Goal: Transaction & Acquisition: Purchase product/service

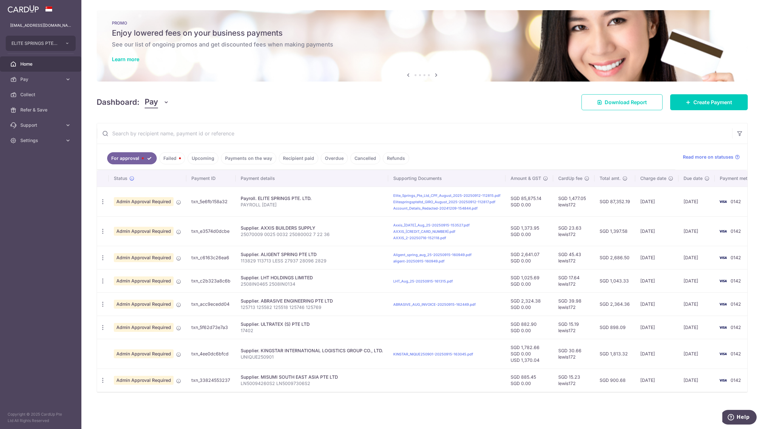
drag, startPoint x: 355, startPoint y: 286, endPoint x: 342, endPoint y: 302, distance: 20.5
click at [344, 296] on tbody "Update payment Cancel payment Upload doc Admin Approval Required txn_5e6fb158a3…" at bounding box center [430, 288] width 666 height 205
click at [420, 111] on div "× Pause Schedule Pause all future payments in this series Pause just this one p…" at bounding box center [422, 214] width 682 height 429
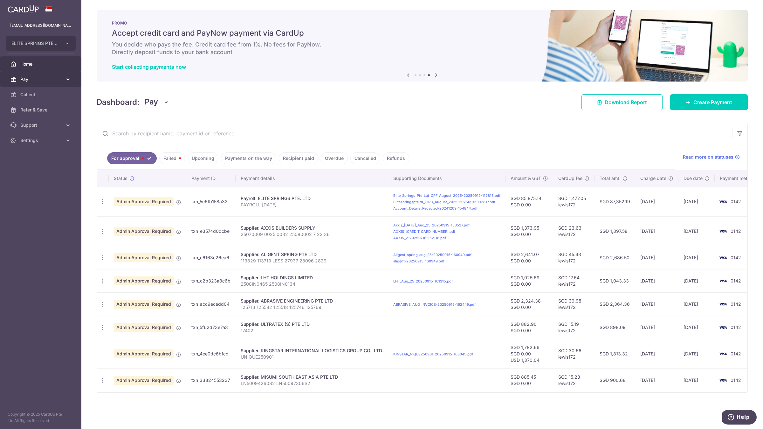
click at [52, 79] on span "Pay" at bounding box center [41, 79] width 42 height 6
click at [57, 89] on link "Payments" at bounding box center [40, 94] width 81 height 15
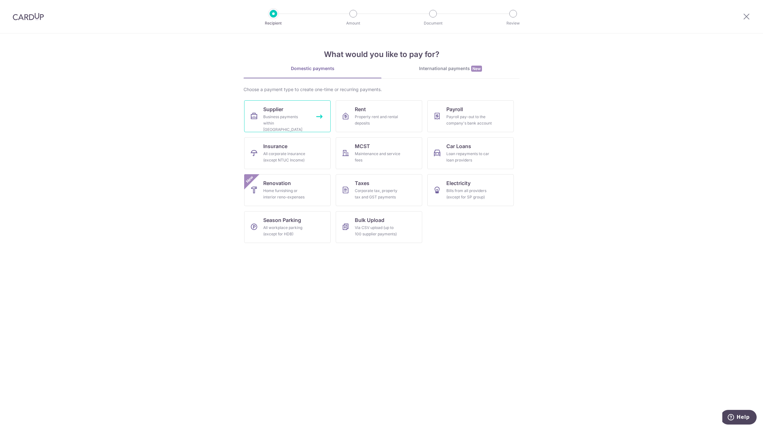
click at [304, 121] on div "Business payments within Singapore" at bounding box center [286, 123] width 46 height 19
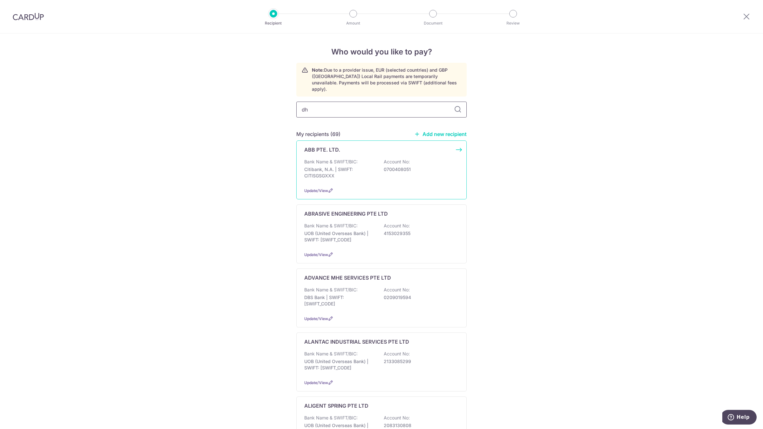
type input "dhl"
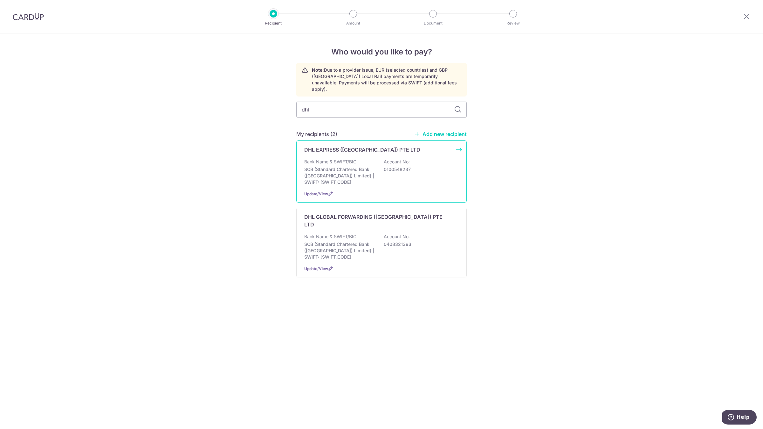
click at [349, 158] on p "Bank Name & SWIFT/BIC:" at bounding box center [330, 161] width 53 height 6
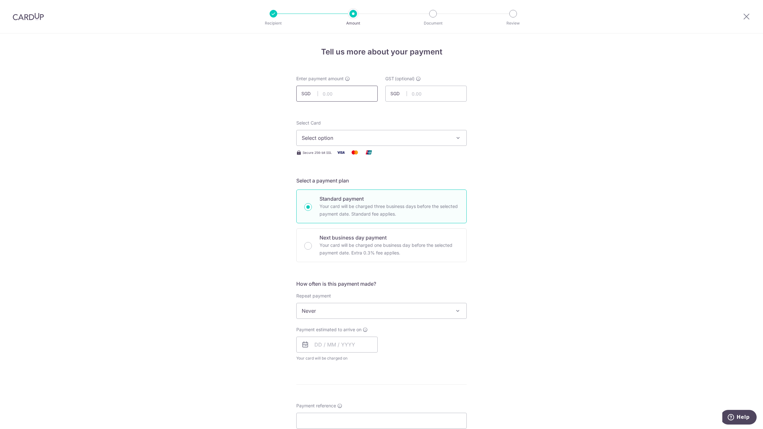
click at [345, 91] on input "text" at bounding box center [336, 94] width 81 height 16
paste input "317.49"
type input "317.49"
click at [417, 91] on input "text" at bounding box center [426, 94] width 81 height 16
type input "0.00"
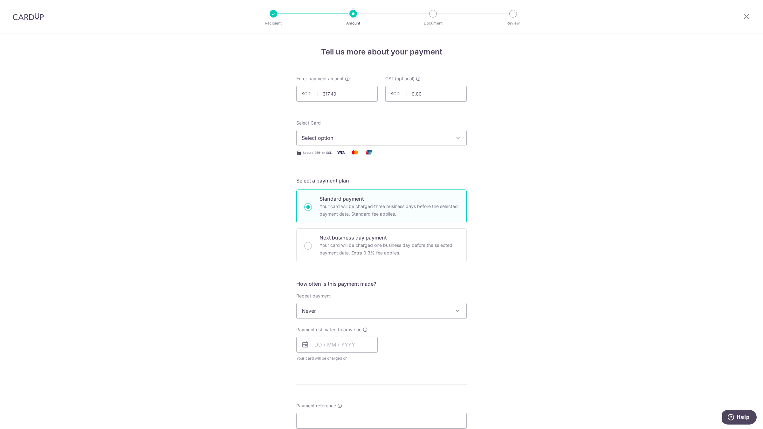
click at [371, 141] on span "Select option" at bounding box center [376, 138] width 148 height 8
drag, startPoint x: 366, startPoint y: 179, endPoint x: 358, endPoint y: 178, distance: 8.6
click at [366, 179] on span "**** 0142" at bounding box center [382, 183] width 160 height 8
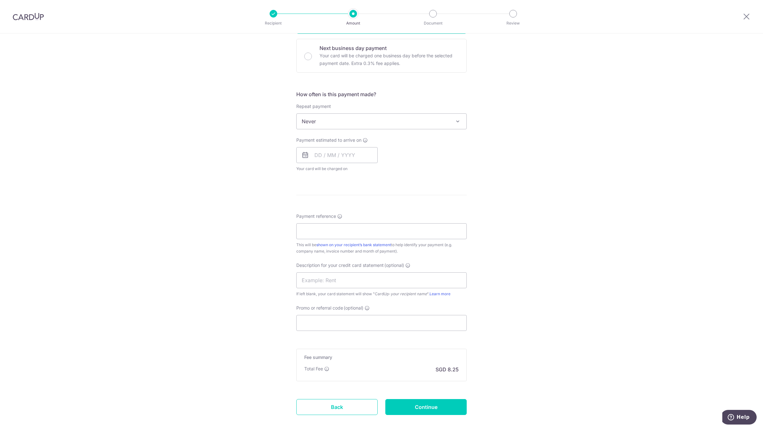
scroll to position [191, 0]
click at [347, 156] on input "text" at bounding box center [336, 153] width 81 height 16
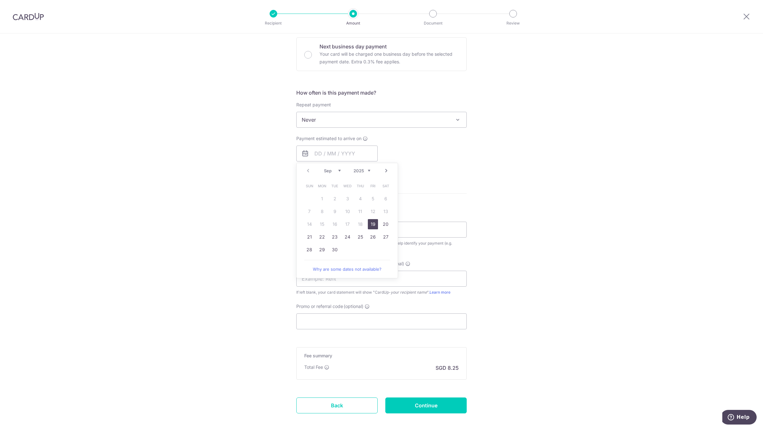
click at [369, 222] on link "19" at bounding box center [373, 224] width 10 height 10
type input "19/09/2025"
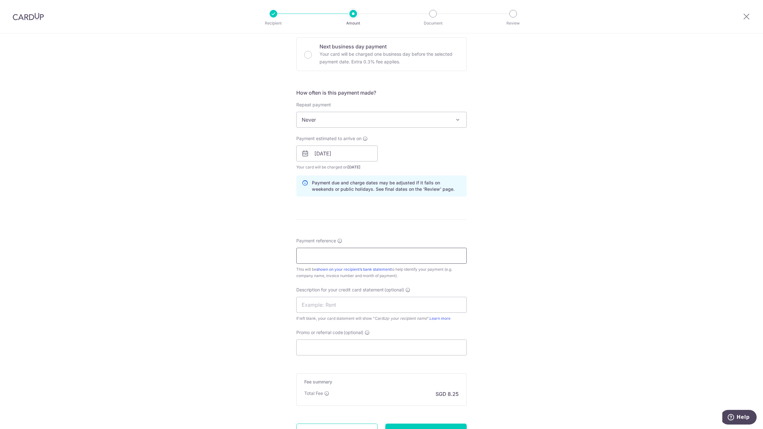
click at [323, 256] on input "Payment reference" at bounding box center [381, 255] width 171 height 16
type input "d"
type input "D"
paste input "960352184"
type input "960352184"
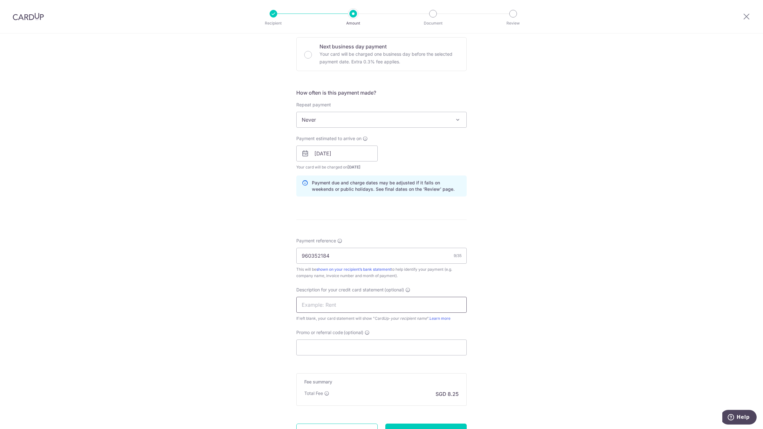
click at [314, 304] on input "text" at bounding box center [381, 304] width 171 height 16
type input "DHL AUG 25"
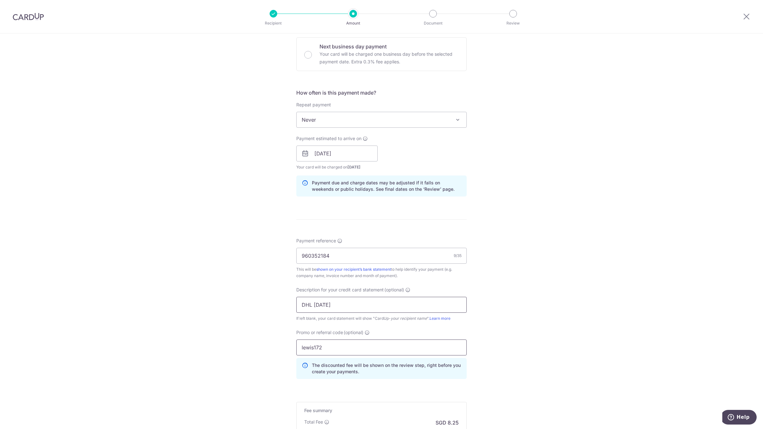
type input "lewis172"
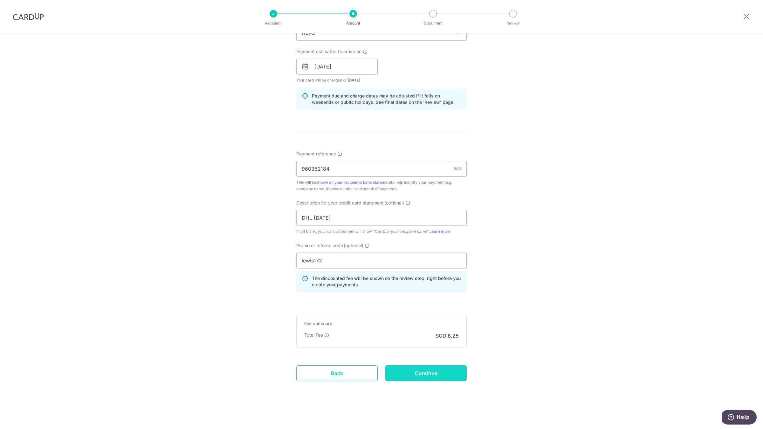
click at [423, 379] on input "Continue" at bounding box center [426, 373] width 81 height 16
type input "Create Schedule"
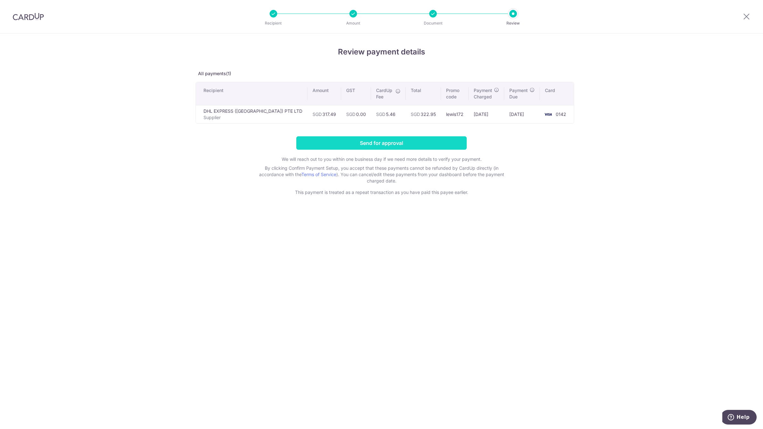
click at [433, 148] on input "Send for approval" at bounding box center [381, 142] width 171 height 13
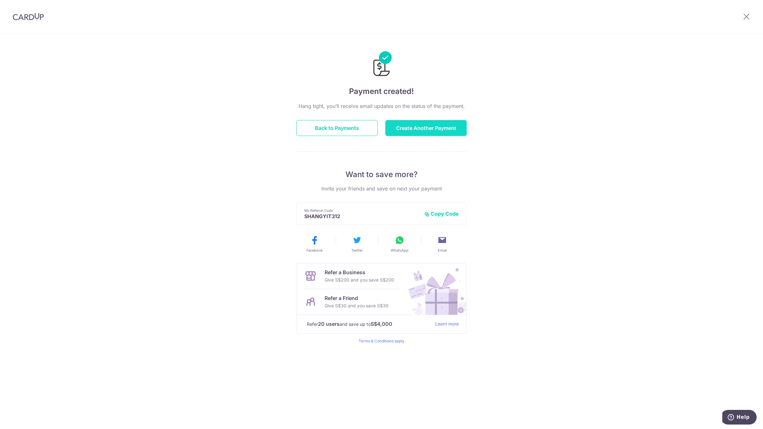
click at [429, 130] on button "Create Another Payment" at bounding box center [426, 128] width 81 height 16
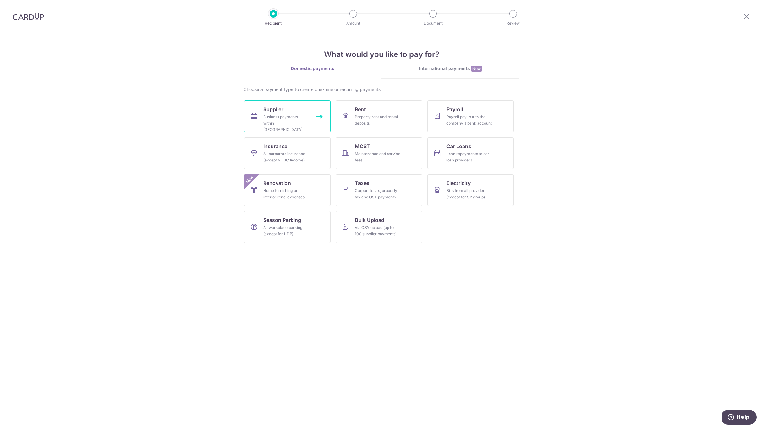
click at [314, 110] on link "Supplier Business payments within [GEOGRAPHIC_DATA]" at bounding box center [287, 116] width 87 height 32
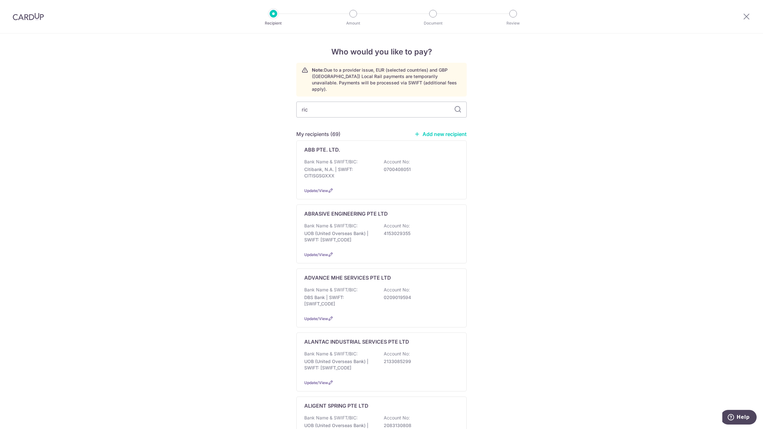
type input "rich"
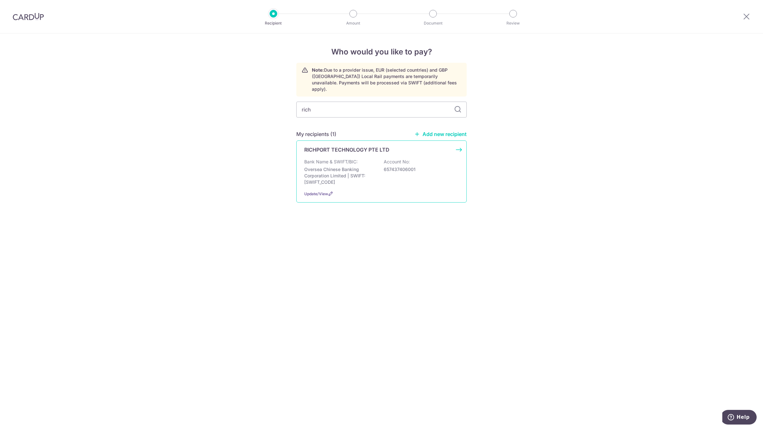
click at [377, 150] on div "RICHPORT TECHNOLOGY PTE LTD Bank Name & SWIFT/BIC: Oversea Chinese Banking Corp…" at bounding box center [381, 171] width 171 height 62
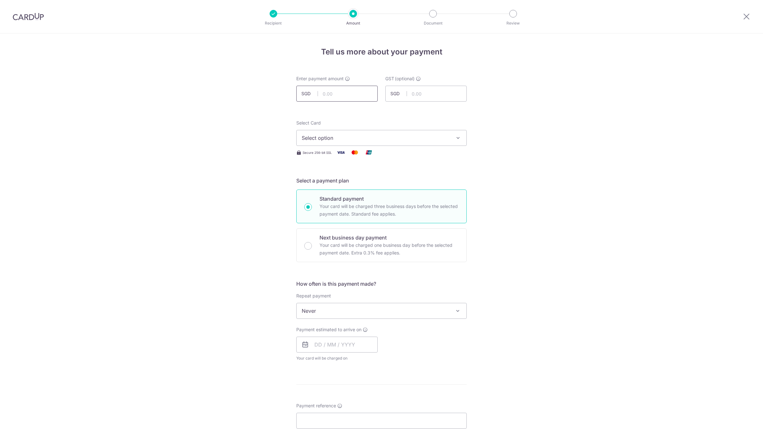
drag, startPoint x: 0, startPoint y: 0, endPoint x: 360, endPoint y: 92, distance: 371.7
click at [360, 92] on input "text" at bounding box center [336, 94] width 81 height 16
paste input "6,709.28"
type input "6,709.28"
type input "0.00"
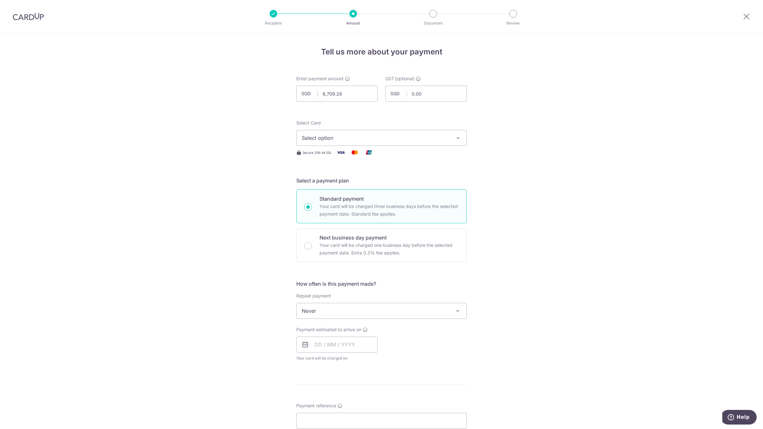
click at [422, 138] on span "Select option" at bounding box center [376, 138] width 148 height 8
click at [390, 179] on span "**** 0142" at bounding box center [382, 183] width 160 height 8
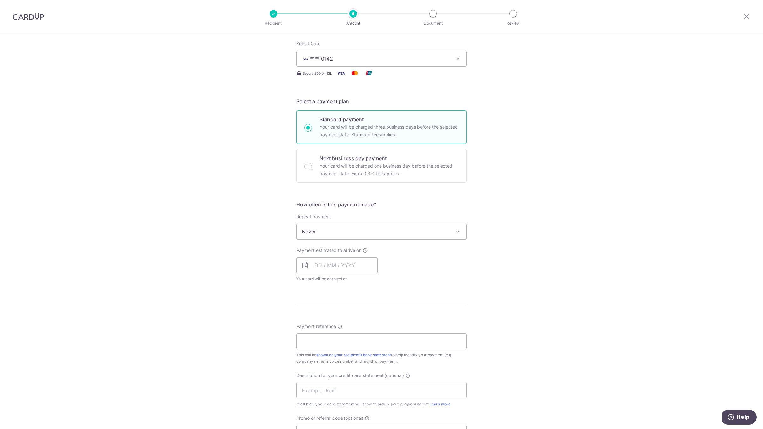
scroll to position [143, 0]
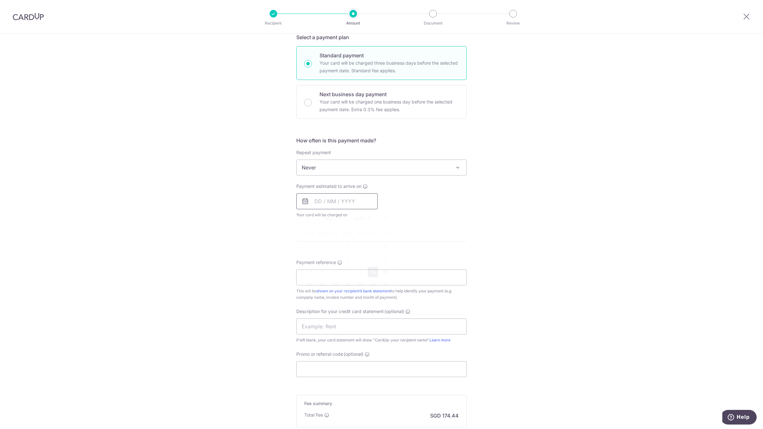
click at [339, 200] on input "text" at bounding box center [336, 201] width 81 height 16
click at [372, 271] on link "19" at bounding box center [373, 272] width 10 height 10
type input "19/09/2025"
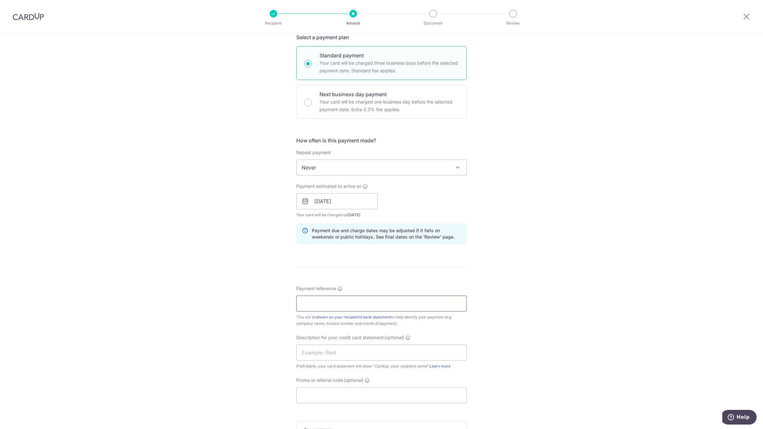
click at [318, 296] on input "Payment reference" at bounding box center [381, 303] width 171 height 16
type input "j"
type input "JULY INVOICES"
type input "RICHPORT JUL 25"
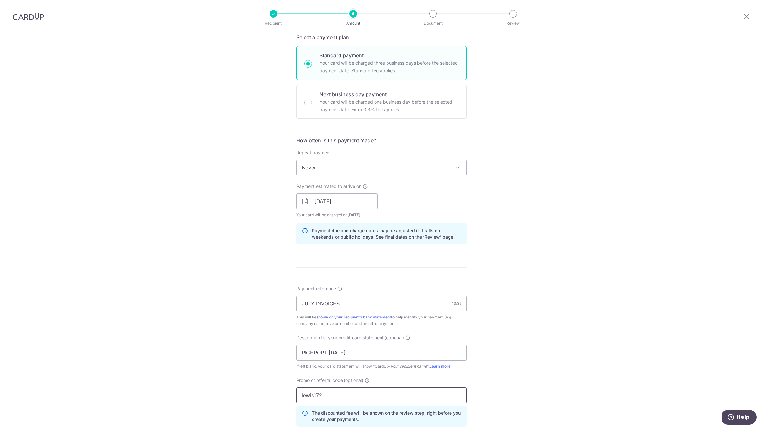
type input "lewis172"
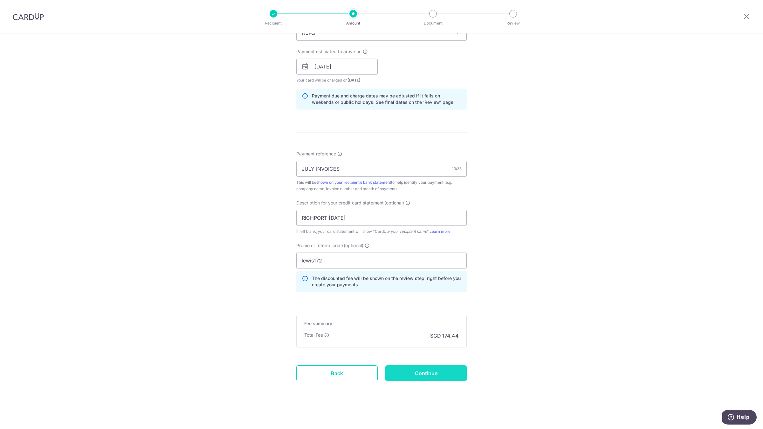
click at [420, 372] on input "Continue" at bounding box center [426, 373] width 81 height 16
type input "Create Schedule"
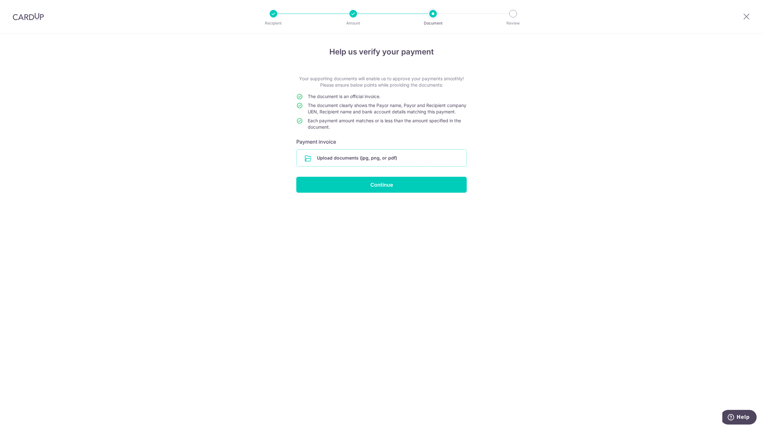
click at [373, 162] on input "file" at bounding box center [382, 158] width 170 height 17
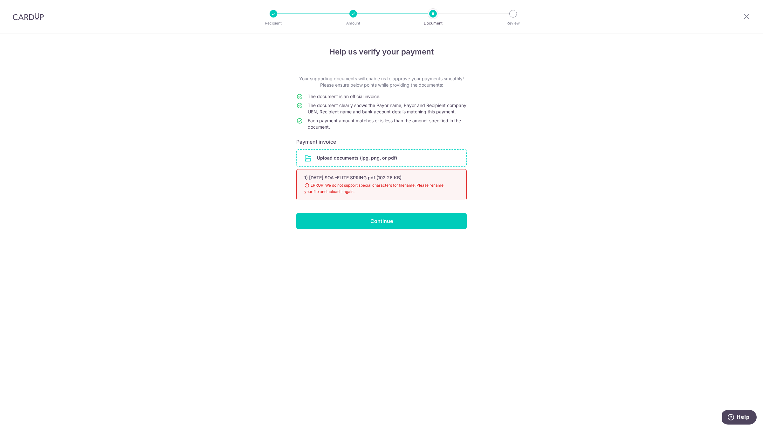
click at [333, 163] on input "file" at bounding box center [382, 158] width 170 height 17
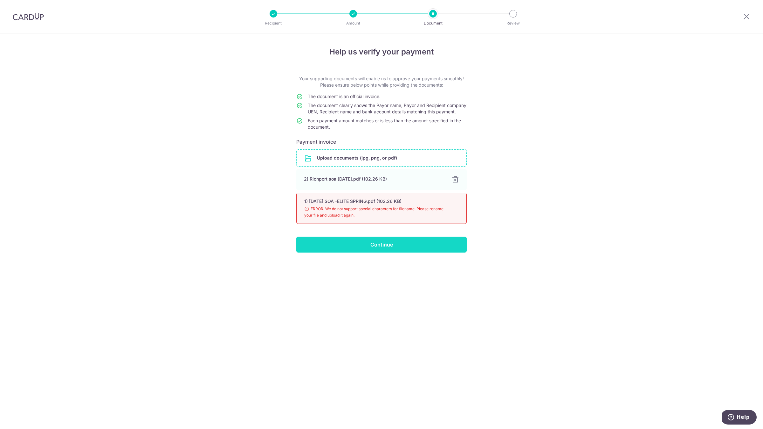
click at [353, 252] on input "Continue" at bounding box center [381, 244] width 171 height 16
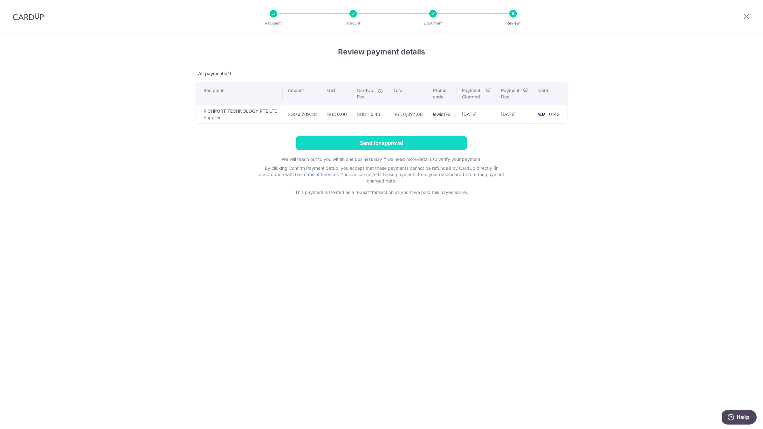
click at [368, 148] on input "Send for approval" at bounding box center [381, 142] width 171 height 13
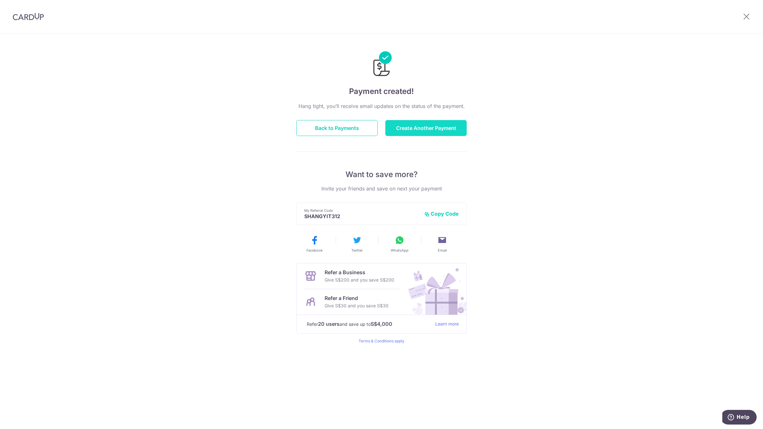
click at [430, 126] on button "Create Another Payment" at bounding box center [426, 128] width 81 height 16
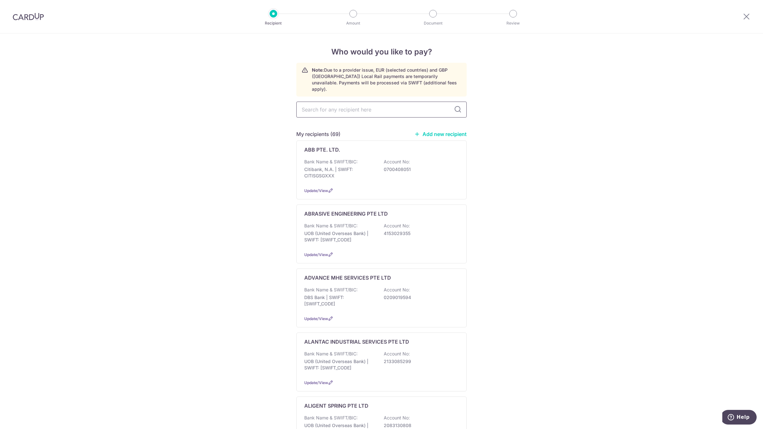
click at [350, 110] on input "text" at bounding box center [381, 109] width 171 height 16
type input "b"
type input "bro"
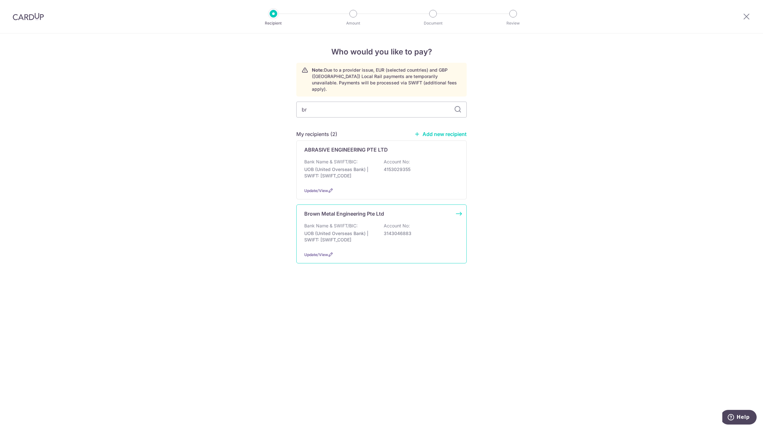
click at [364, 222] on div "Bank Name & SWIFT/BIC: UOB (United Overseas Bank) | SWIFT: UOVBSGSGXXX Account …" at bounding box center [381, 234] width 155 height 24
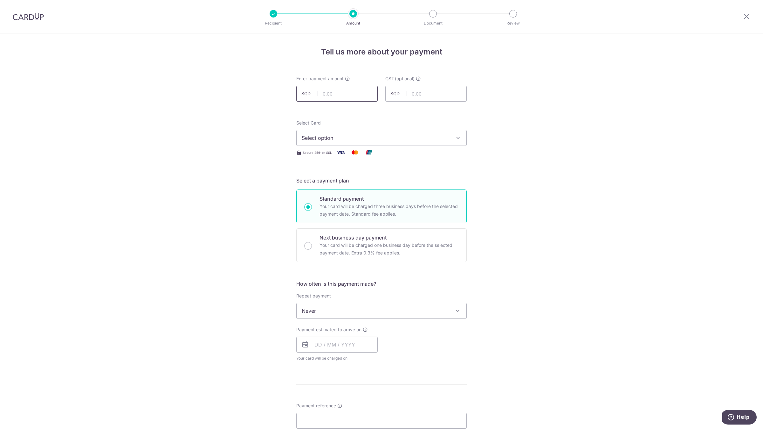
click at [359, 95] on input "text" at bounding box center [336, 94] width 81 height 16
paste input "3,022.57 _"
type input "3,022.57"
click at [429, 92] on input "text" at bounding box center [426, 94] width 81 height 16
type input "0.00"
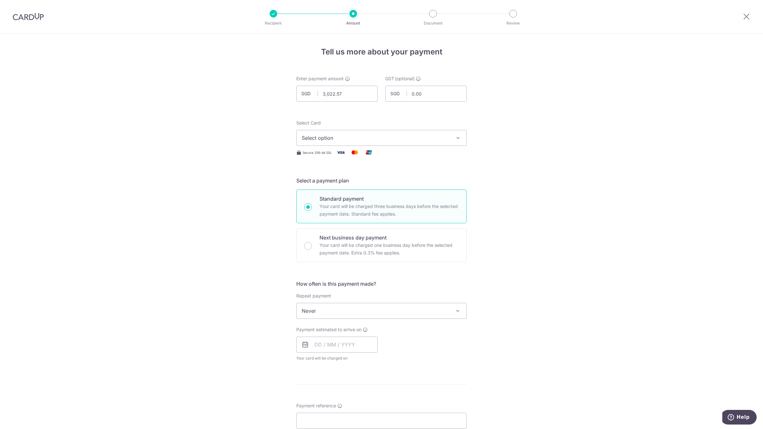
click at [353, 141] on span "Select option" at bounding box center [376, 138] width 148 height 8
click at [351, 188] on link "**** 0142" at bounding box center [382, 183] width 170 height 15
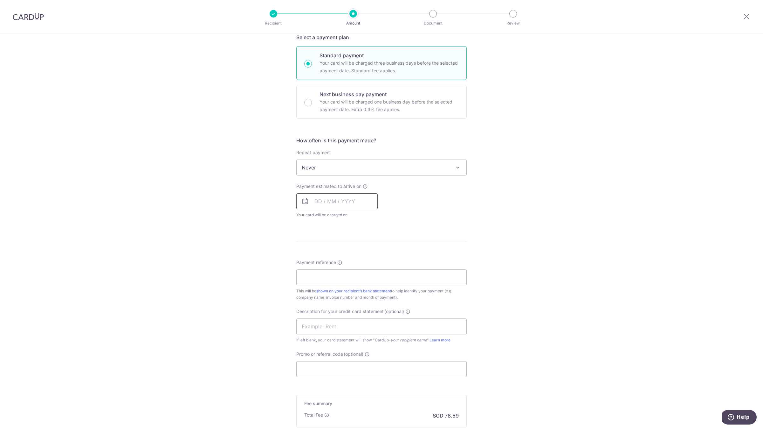
click at [347, 201] on input "text" at bounding box center [336, 201] width 81 height 16
click at [370, 269] on link "19" at bounding box center [373, 272] width 10 height 10
type input "19/09/2025"
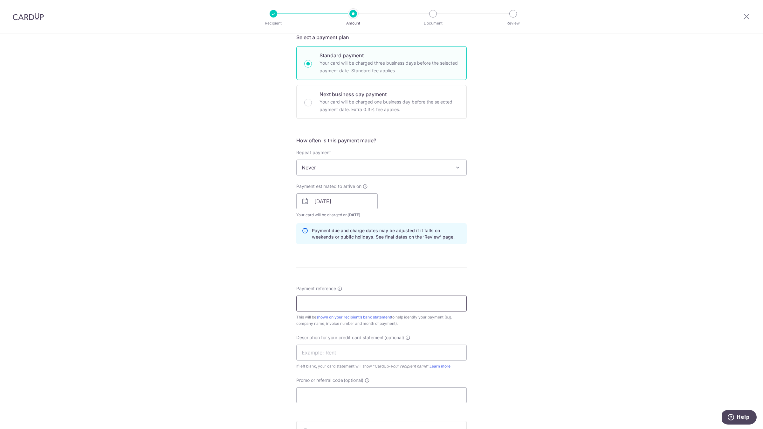
click at [313, 308] on input "Payment reference" at bounding box center [381, 303] width 171 height 16
type input "b"
type input "BME AUG 25"
type input "lewis172"
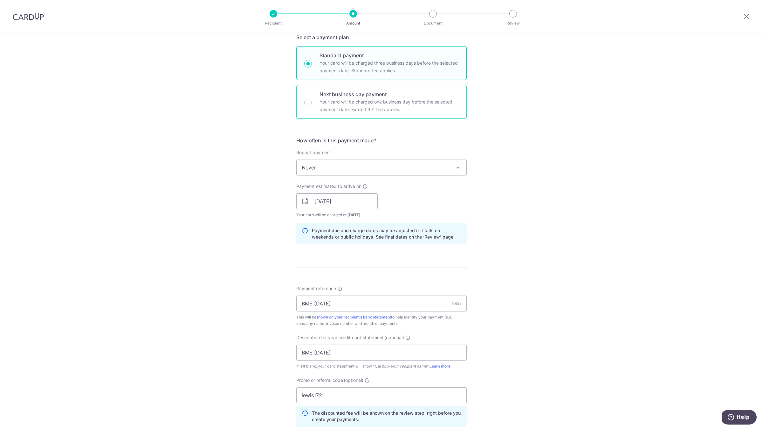
scroll to position [278, 0]
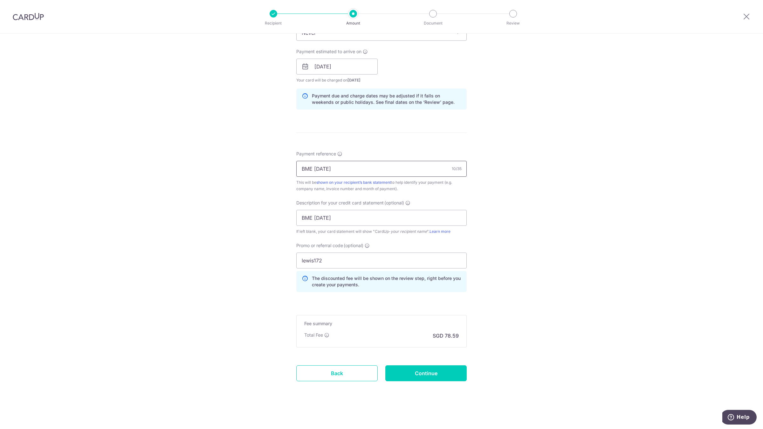
drag, startPoint x: 332, startPoint y: 169, endPoint x: 292, endPoint y: 164, distance: 40.1
click at [292, 164] on div "Tell us more about your payment Enter payment amount SGD 3,022.57 3022.57 GST (…" at bounding box center [381, 92] width 763 height 673
type input "a"
type input "INVOICE AUG 25"
click at [420, 375] on input "Continue" at bounding box center [426, 373] width 81 height 16
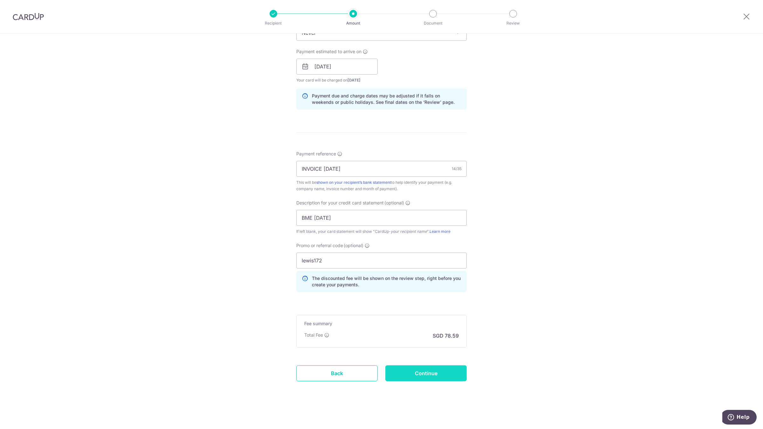
type input "Create Schedule"
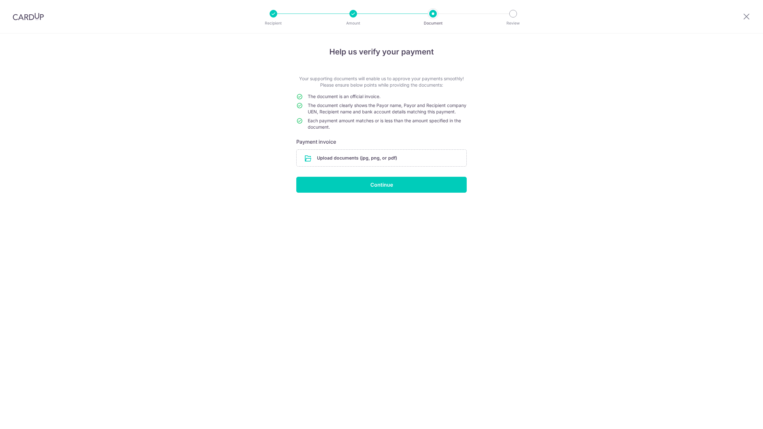
click at [387, 158] on input "file" at bounding box center [382, 158] width 170 height 17
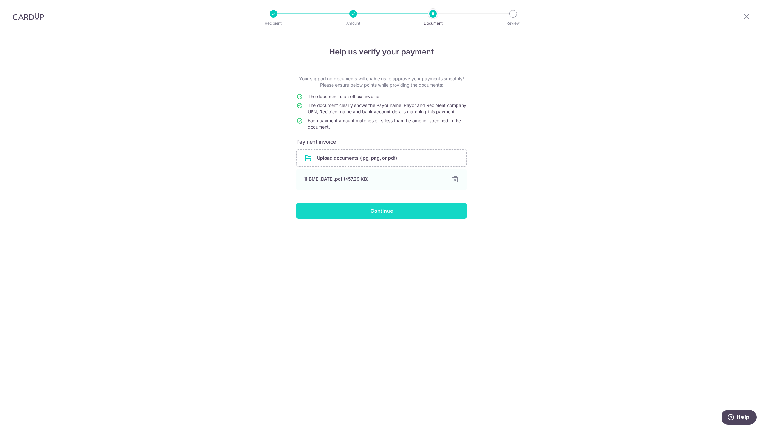
click at [398, 214] on input "Continue" at bounding box center [381, 211] width 171 height 16
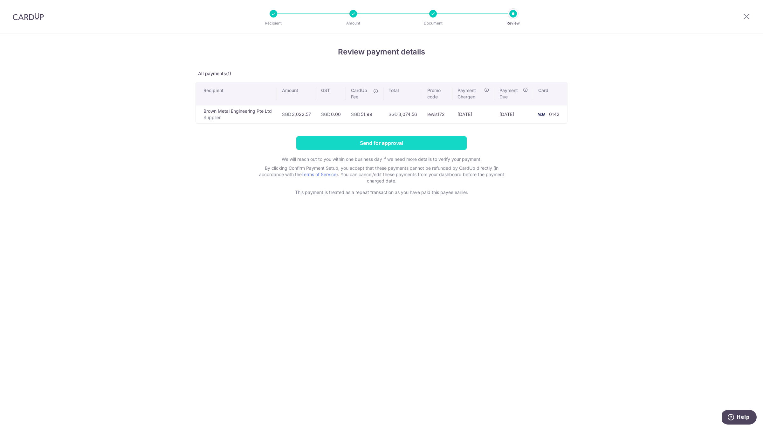
click at [414, 137] on input "Send for approval" at bounding box center [381, 142] width 171 height 13
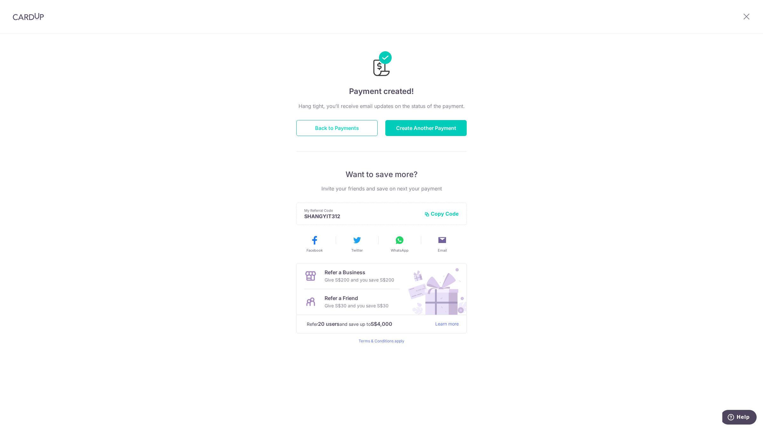
click at [360, 128] on button "Back to Payments" at bounding box center [336, 128] width 81 height 16
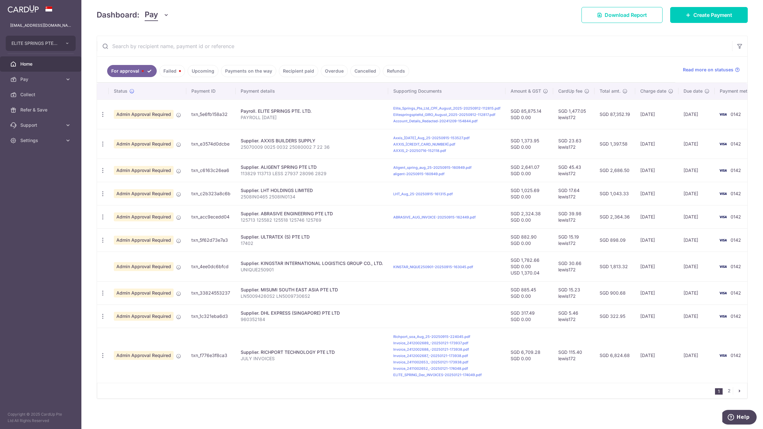
scroll to position [92, 0]
click at [726, 390] on link "2" at bounding box center [730, 391] width 8 height 8
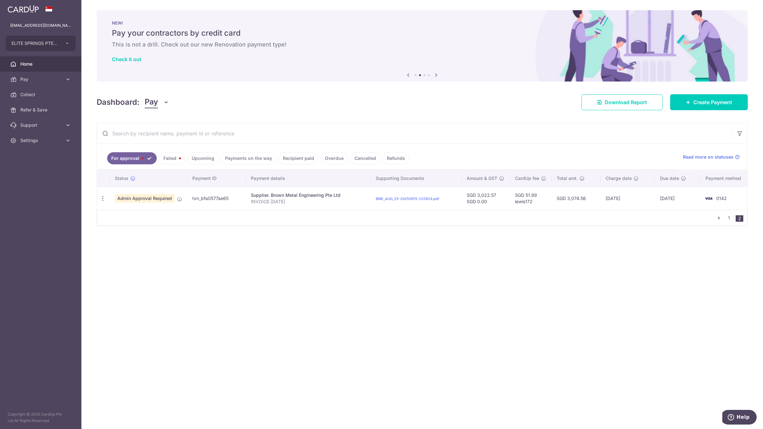
scroll to position [0, 0]
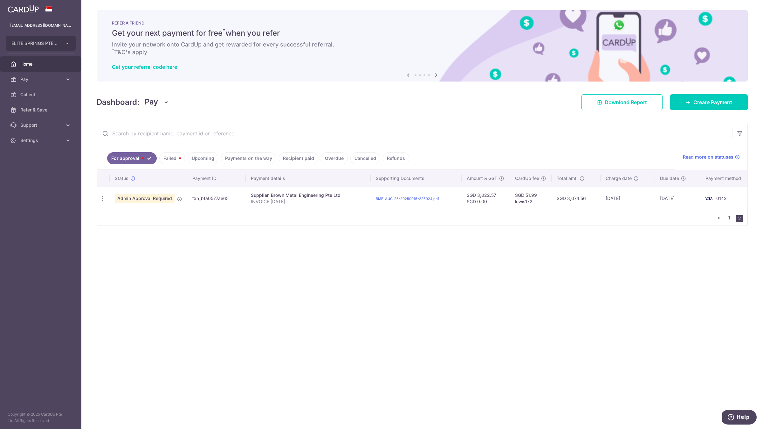
click at [730, 221] on link "1" at bounding box center [730, 218] width 8 height 8
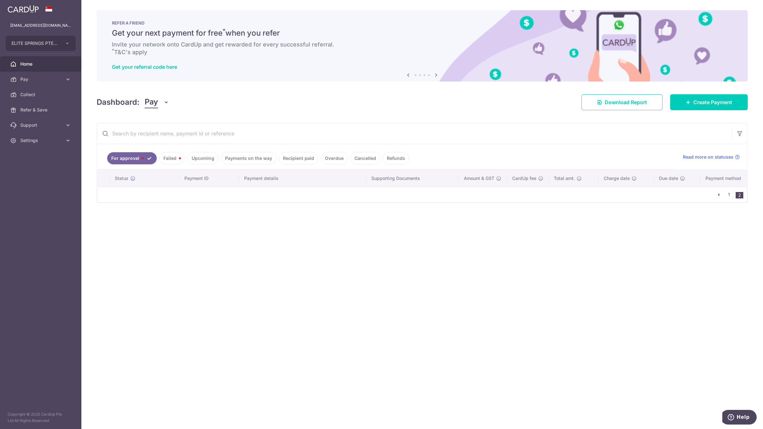
click at [51, 61] on span "Home" at bounding box center [41, 64] width 42 height 6
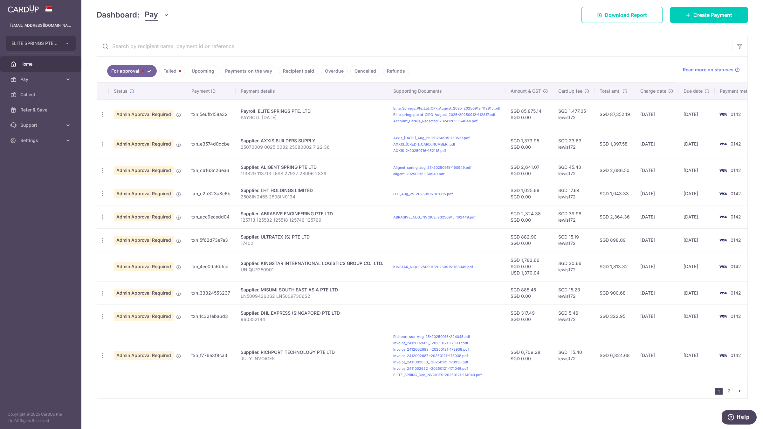
scroll to position [92, 0]
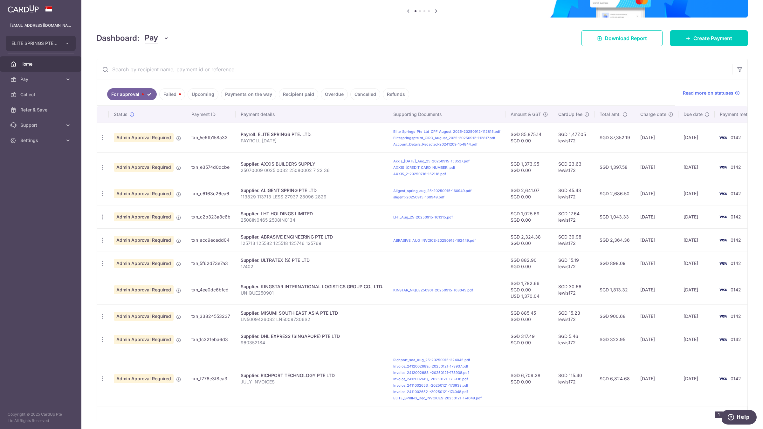
scroll to position [92, 0]
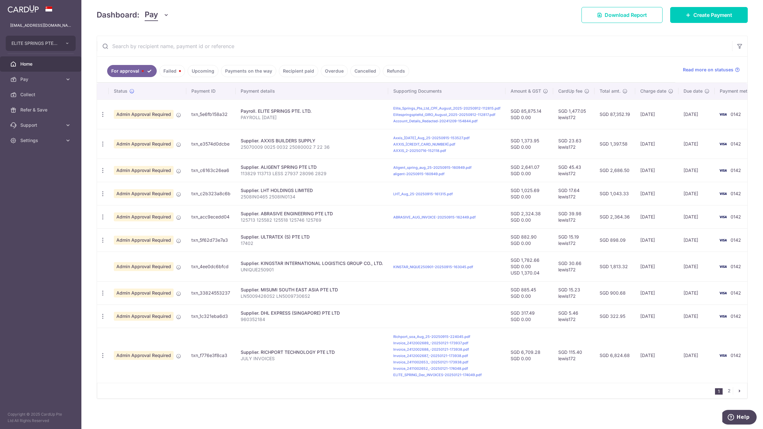
click at [737, 391] on icon "pager" at bounding box center [739, 390] width 5 height 5
click at [726, 390] on link "2" at bounding box center [730, 391] width 8 height 8
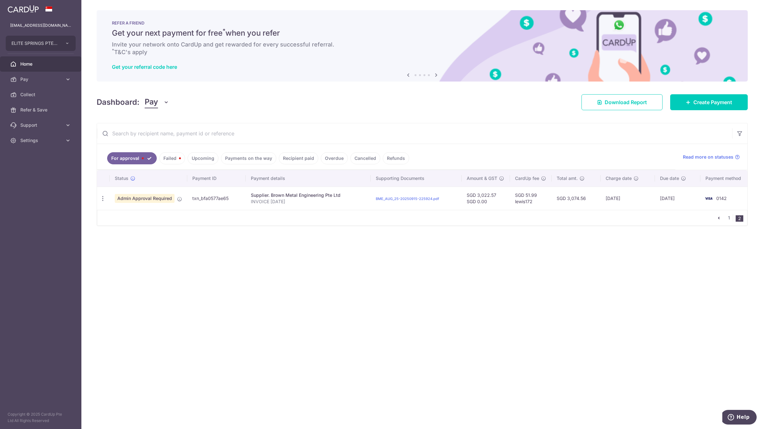
scroll to position [0, 0]
